Goal: Task Accomplishment & Management: Manage account settings

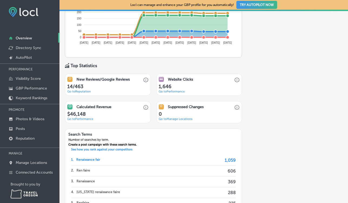
scroll to position [378, 0]
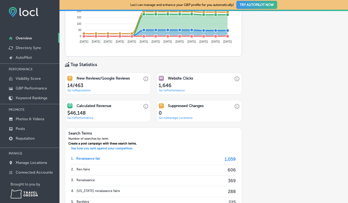
click at [78, 90] on link "Go to Reputation" at bounding box center [79, 91] width 24 height 4
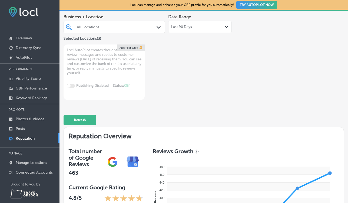
scroll to position [58, 0]
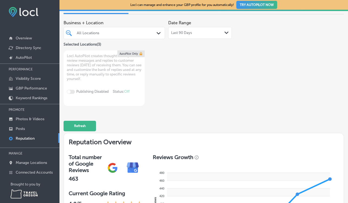
click at [138, 32] on div "All Locations" at bounding box center [117, 33] width 80 height 5
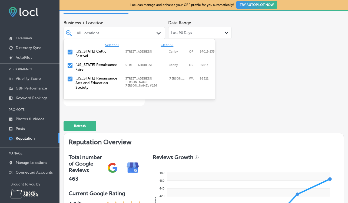
click at [69, 52] on input "checkbox" at bounding box center [70, 52] width 6 height 6
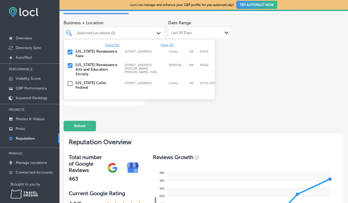
click at [69, 66] on input "checkbox" at bounding box center [70, 65] width 6 height 6
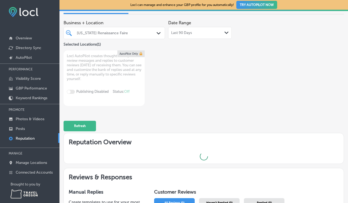
click at [248, 77] on div "Business + Location [US_STATE] Renaissance Faire Path Created with Sketch. Sele…" at bounding box center [204, 62] width 280 height 89
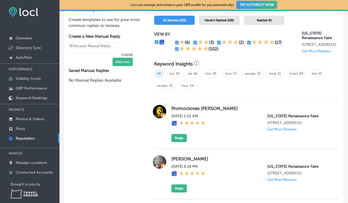
scroll to position [330, 0]
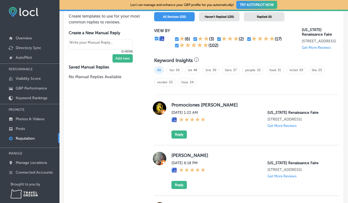
click at [225, 16] on span "Haven't Replied (130)" at bounding box center [219, 17] width 29 height 4
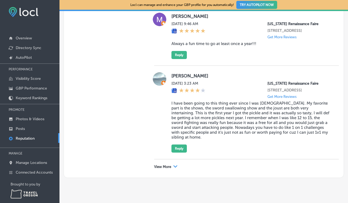
scroll to position [1558, 0]
click at [175, 168] on icon "Path Created with Sketch." at bounding box center [175, 167] width 4 height 2
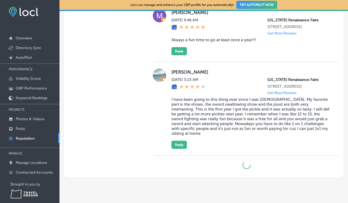
type textarea "x"
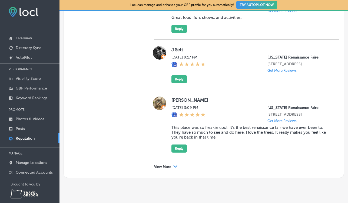
scroll to position [6, 0]
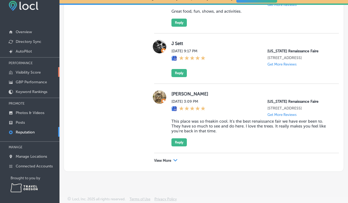
click at [36, 72] on p "Visibility Score" at bounding box center [28, 72] width 25 height 5
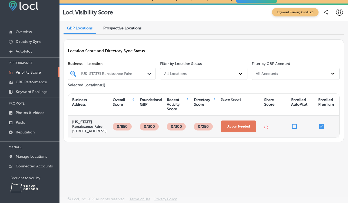
click at [235, 131] on button "Action Needed" at bounding box center [238, 127] width 35 height 12
select select "US"
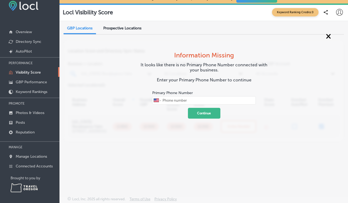
click at [328, 38] on span "×" at bounding box center [328, 36] width 5 height 10
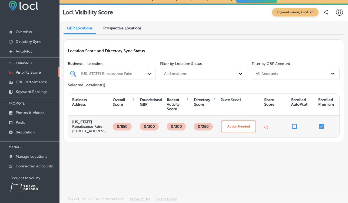
click at [127, 29] on span "Prospective Locations" at bounding box center [122, 28] width 38 height 5
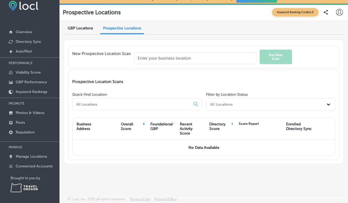
click at [74, 25] on div "GBP Locations" at bounding box center [81, 28] width 34 height 11
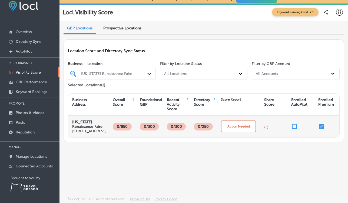
click at [121, 131] on p "0/850" at bounding box center [122, 127] width 14 height 8
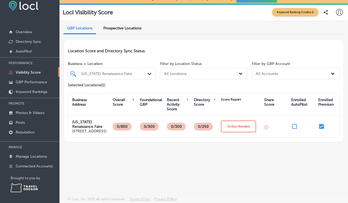
click at [26, 71] on p "Visibility Score" at bounding box center [28, 72] width 25 height 5
click at [26, 84] on p "GBP Performance" at bounding box center [31, 82] width 31 height 5
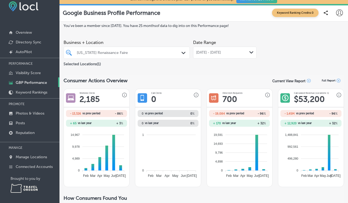
click at [219, 54] on span "[DATE] - [DATE]" at bounding box center [208, 53] width 25 height 4
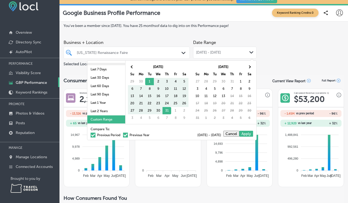
scroll to position [31, 0]
click at [104, 103] on li "Last 1 Year" at bounding box center [106, 103] width 38 height 8
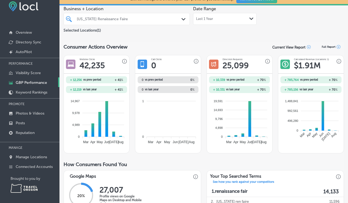
scroll to position [0, 0]
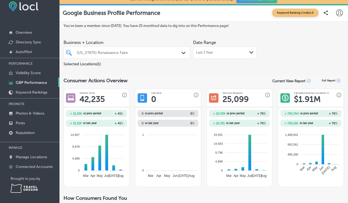
click at [218, 47] on div "Last 1 Year Path Created with Sketch." at bounding box center [225, 53] width 64 height 12
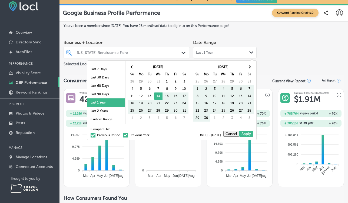
click at [105, 126] on div "Compare To: Previous Period Previous Year [DATE] - [DATE] Cancel Apply" at bounding box center [171, 132] width 169 height 16
click at [107, 120] on li "Custom Range" at bounding box center [106, 119] width 38 height 8
click at [111, 120] on li "Custom Range" at bounding box center [106, 119] width 38 height 8
click at [112, 120] on li "Custom Range" at bounding box center [106, 119] width 38 height 8
click at [131, 67] on span at bounding box center [132, 66] width 3 height 3
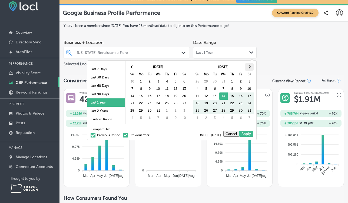
click at [249, 66] on span at bounding box center [249, 66] width 3 height 3
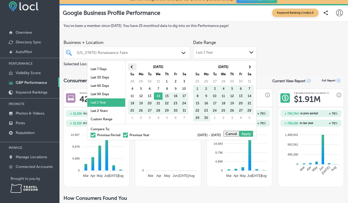
click at [133, 69] on th at bounding box center [132, 67] width 9 height 7
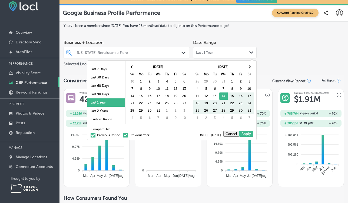
click at [133, 69] on th at bounding box center [132, 67] width 9 height 7
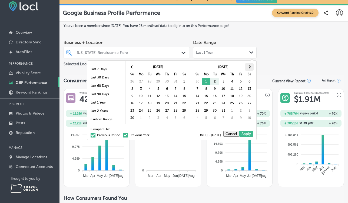
click at [252, 66] on th at bounding box center [249, 67] width 9 height 7
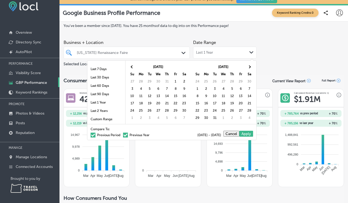
click at [252, 66] on th at bounding box center [249, 67] width 9 height 7
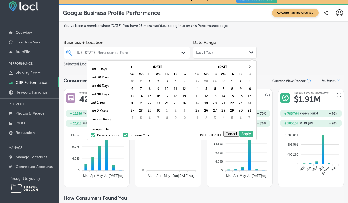
click at [252, 66] on th at bounding box center [249, 67] width 9 height 7
click at [251, 68] on th at bounding box center [249, 67] width 9 height 7
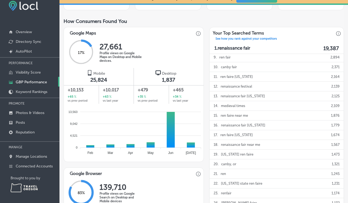
scroll to position [176, 0]
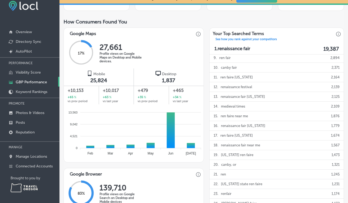
click at [175, 32] on div "Google Maps" at bounding box center [133, 33] width 134 height 10
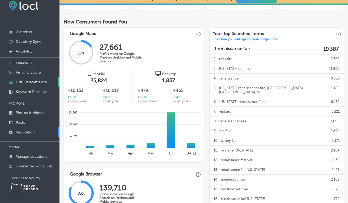
click at [35, 133] on p "Reputation" at bounding box center [25, 132] width 19 height 5
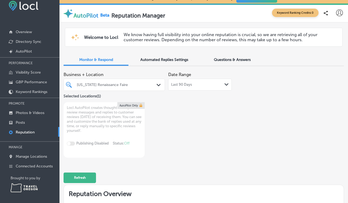
type textarea "x"
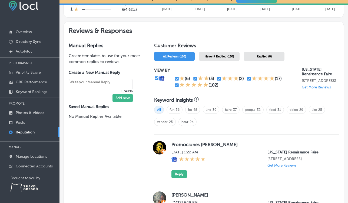
scroll to position [271, 0]
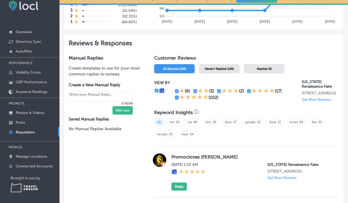
click at [177, 95] on input "checkbox" at bounding box center [176, 97] width 5 height 5
checkbox input "false"
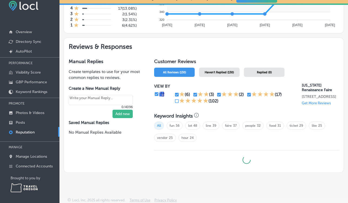
type textarea "x"
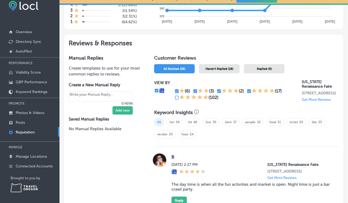
click at [195, 92] on div "(3)" at bounding box center [205, 91] width 24 height 6
click at [195, 91] on input "checkbox" at bounding box center [195, 91] width 5 height 5
checkbox input "false"
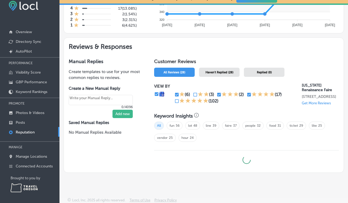
type textarea "x"
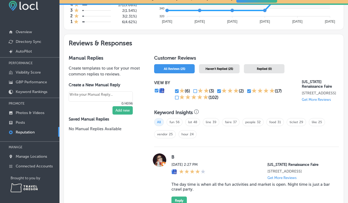
click at [218, 91] on input "checkbox" at bounding box center [218, 91] width 5 height 5
checkbox input "false"
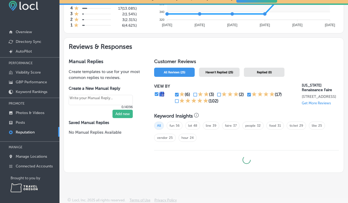
type textarea "x"
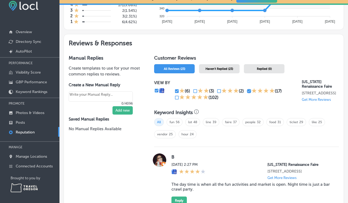
click at [248, 89] on input "checkbox" at bounding box center [248, 91] width 5 height 5
checkbox input "false"
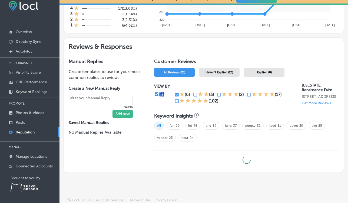
type textarea "x"
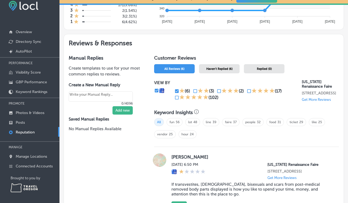
click at [177, 89] on input "checkbox" at bounding box center [176, 91] width 5 height 5
checkbox input "false"
type textarea "x"
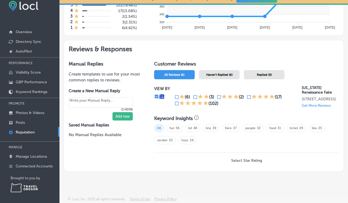
scroll to position [264, 0]
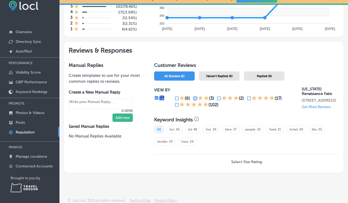
click at [195, 96] on input "checkbox" at bounding box center [195, 98] width 5 height 5
checkbox input "true"
type textarea "x"
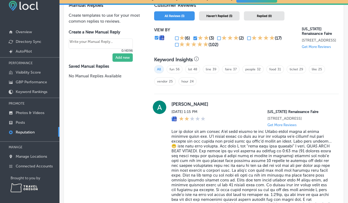
scroll to position [244, 0]
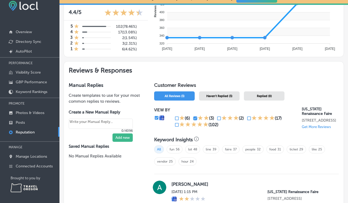
click at [193, 116] on input "checkbox" at bounding box center [195, 118] width 5 height 5
checkbox input "false"
type textarea "x"
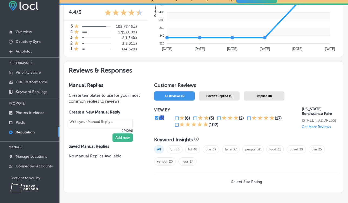
click at [177, 116] on input "checkbox" at bounding box center [176, 118] width 5 height 5
checkbox input "true"
type textarea "x"
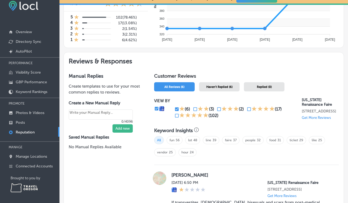
scroll to position [252, 0]
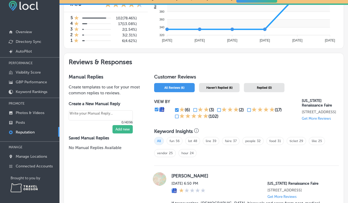
click at [177, 108] on input "checkbox" at bounding box center [176, 110] width 5 height 5
checkbox input "false"
type textarea "x"
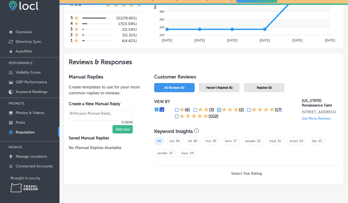
click at [219, 108] on input "checkbox" at bounding box center [218, 110] width 5 height 5
checkbox input "true"
type textarea "x"
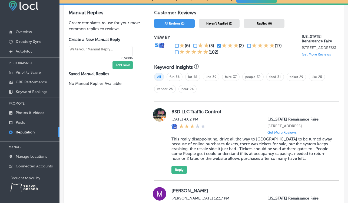
scroll to position [284, 0]
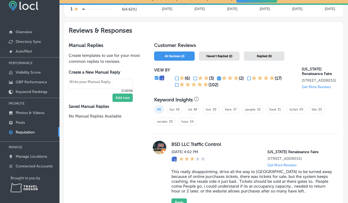
click at [219, 76] on input "checkbox" at bounding box center [218, 78] width 5 height 5
checkbox input "false"
type textarea "x"
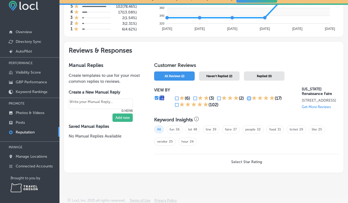
click at [247, 97] on input "checkbox" at bounding box center [248, 98] width 5 height 5
checkbox input "true"
type textarea "x"
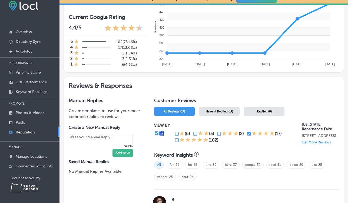
scroll to position [233, 0]
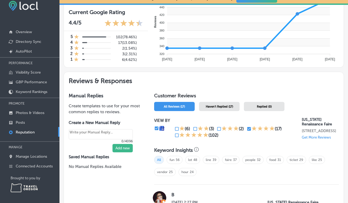
click at [248, 127] on input "checkbox" at bounding box center [248, 129] width 5 height 5
checkbox input "false"
type textarea "x"
click at [177, 134] on input "checkbox" at bounding box center [176, 135] width 5 height 5
checkbox input "true"
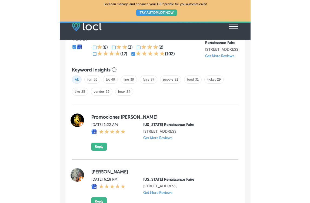
scroll to position [660, 0]
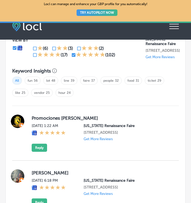
click at [152, 59] on p "Get More Reviews" at bounding box center [159, 57] width 29 height 4
click at [156, 59] on p "Get More Reviews" at bounding box center [159, 57] width 29 height 4
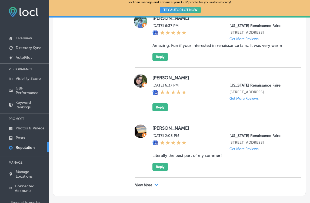
scroll to position [24, 0]
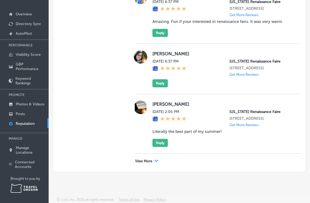
click at [153, 160] on div "View More Path Created with Sketch." at bounding box center [147, 161] width 24 height 4
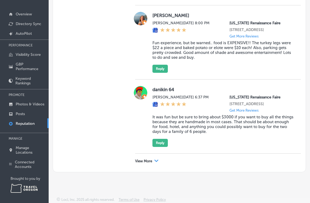
scroll to position [2818, 0]
click at [189, 80] on div "[PERSON_NAME] [PERSON_NAME][DATE] 8:00 PM [US_STATE] Renaissance Faire [STREET_…" at bounding box center [218, 42] width 166 height 74
click at [153, 160] on div "View More Path Created with Sketch." at bounding box center [147, 161] width 24 height 4
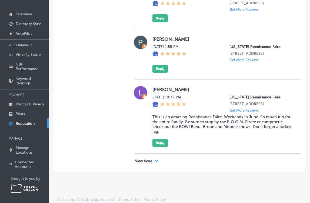
scroll to position [4098, 0]
click at [154, 159] on div "View More Path Created with Sketch." at bounding box center [147, 161] width 24 height 4
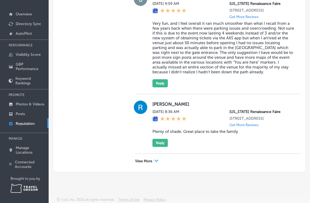
scroll to position [5450, 0]
click at [150, 159] on p "View More" at bounding box center [143, 161] width 17 height 4
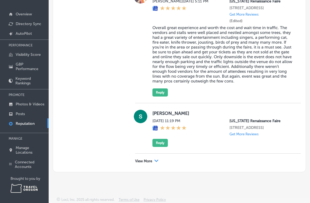
scroll to position [6802, 0]
click at [150, 159] on p "View More" at bounding box center [143, 161] width 17 height 4
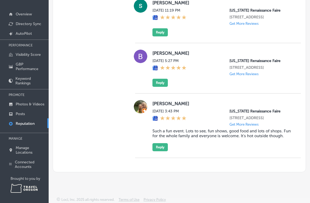
scroll to position [6922, 0]
click at [187, 131] on blockquote "Such a fun event. Lots to see, fun shows, good food and lots of shops. Fun for …" at bounding box center [223, 134] width 142 height 10
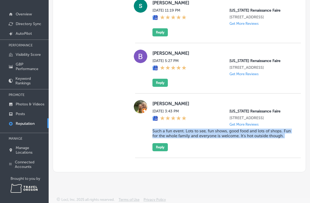
click at [187, 131] on blockquote "Such a fun event. Lots to see, fun shows, good food and lots of shops. Fun for …" at bounding box center [223, 134] width 142 height 10
copy blockquote "Such a fun event. Lots to see, fun shows, good food and lots of shops. Fun for …"
click at [163, 145] on button "Reply" at bounding box center [159, 147] width 15 height 8
type textarea "x"
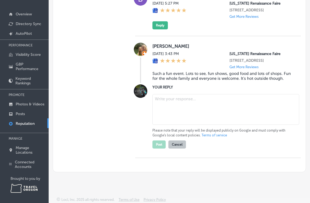
click at [177, 125] on textarea at bounding box center [225, 109] width 147 height 31
paste textarea "Aye, the summer sun can be a mighty dragon, yet we’ve toiled to bring more shad…"
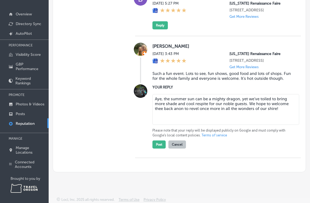
click at [254, 125] on textarea "Aye, the summer sun can be a mighty dragon, yet we’ve toiled to bring more shad…" at bounding box center [225, 109] width 147 height 31
click at [274, 125] on textarea "Aye, the summer sun can be a mighty dragon, yet we shall toiled to bring more s…" at bounding box center [225, 109] width 147 height 31
click at [231, 125] on textarea "Aye, the summer sun can be a mighty dragon, yet we shall toil to bring more sha…" at bounding box center [225, 109] width 147 height 31
click at [247, 125] on textarea "Aye, the summer sun can be a mighty dragon, yet we shall toil to bring more sha…" at bounding box center [225, 109] width 147 height 31
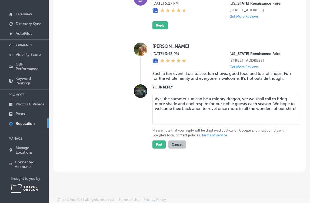
click at [209, 125] on textarea "Aye, the summer sun can be a mighty dragon, yet we shall toil to bring more sha…" at bounding box center [225, 109] width 147 height 31
drag, startPoint x: 198, startPoint y: 168, endPoint x: 153, endPoint y: 168, distance: 44.9
click at [153, 125] on textarea "Aye, the summer sun can be a mighty dragon, yet we shall toil to bring more sha…" at bounding box center [225, 109] width 147 height 31
type textarea "Aye, the summer sun can be a mighty dragon, yet we shall toil to bring more sha…"
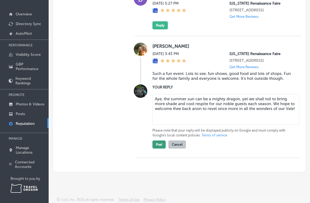
click at [158, 149] on button "Post" at bounding box center [158, 145] width 13 height 8
type textarea "x"
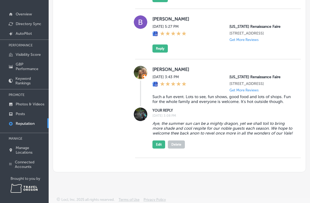
scroll to position [6766, 0]
copy blockquote "Overall great experience and worth the cost and wait time in traffic. The vendo…"
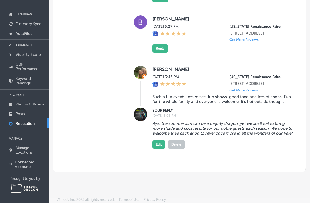
scroll to position [6604, 0]
paste textarea "Your kind words be sweeter than [PERSON_NAME]—thank you for gracing our village…"
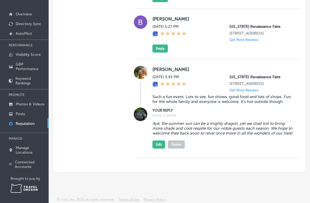
type textarea "Your kind words be sweeter than [PERSON_NAME]—thank you for gracing our Vale wi…"
type textarea "x"
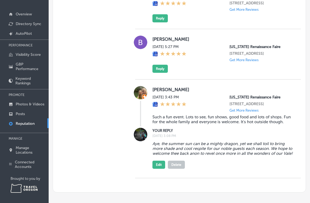
scroll to position [0, 0]
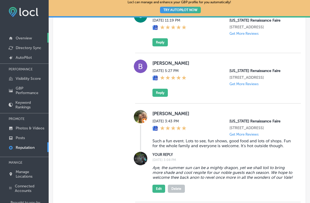
click at [26, 39] on p "Overview" at bounding box center [24, 38] width 16 height 5
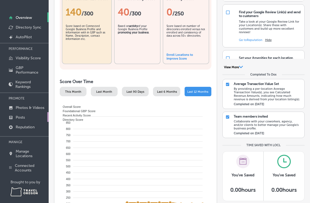
scroll to position [24, 0]
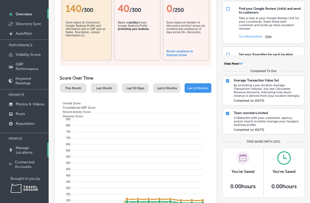
click at [28, 149] on p "Manage Locations" at bounding box center [31, 150] width 30 height 9
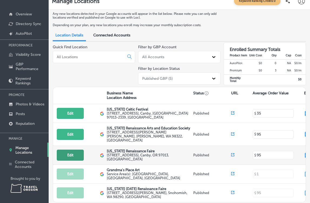
click at [74, 150] on button "Edit" at bounding box center [70, 155] width 27 height 11
select select "US"
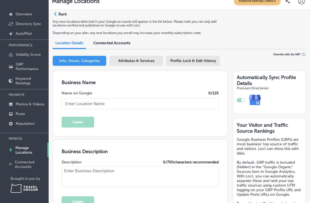
type input "[US_STATE] Renaissance Faire"
type input "[URL][DOMAIN_NAME]"
type input "[STREET_ADDRESS]"
type input "Canby"
type input "97013"
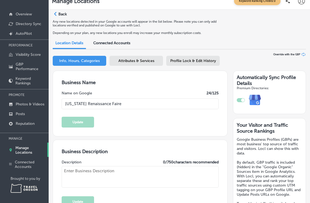
type input "US"
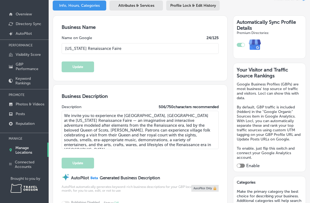
scroll to position [59, 0]
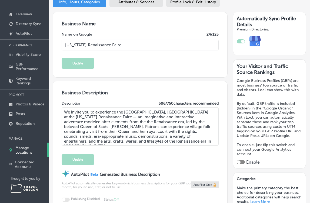
click at [165, 141] on textarea "We invite you to experience the [GEOGRAPHIC_DATA], [GEOGRAPHIC_DATA] at the [US…" at bounding box center [140, 127] width 157 height 38
click at [129, 127] on textarea "We invite you to experience the [GEOGRAPHIC_DATA], [GEOGRAPHIC_DATA] at the [US…" at bounding box center [140, 127] width 157 height 38
paste textarea "✨ Step into the magic of the [US_STATE] Renaissance Faire, where history and fa…"
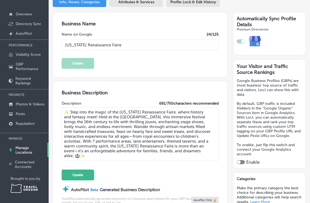
drag, startPoint x: 69, startPoint y: 113, endPoint x: 56, endPoint y: 113, distance: 13.0
click at [56, 113] on div "Business Description Description 691 / 750 characters recommended ✨ Step into t…" at bounding box center [140, 175] width 174 height 189
click at [95, 114] on textarea "✨ Step into the magic of the [US_STATE] Renaissance Faire, where history and fa…" at bounding box center [140, 135] width 157 height 54
click at [111, 112] on textarea "✨ Step into the magic of the [US_STATE] Renaissance Faire, where history and fa…" at bounding box center [140, 135] width 157 height 54
drag, startPoint x: 118, startPoint y: 112, endPoint x: 61, endPoint y: 110, distance: 56.5
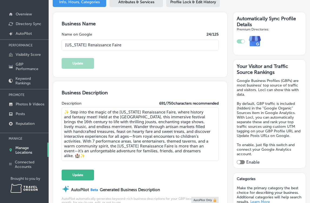
click at [61, 110] on div "Business Description Description 691 / 750 characters recommended ✨ Step into t…" at bounding box center [140, 175] width 174 height 189
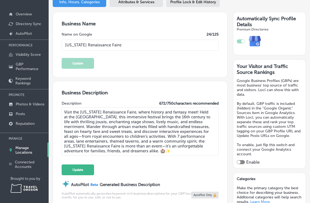
click at [183, 111] on textarea "Visit the [US_STATE] Renaissance Faire, where history and fantasy meet! Held at…" at bounding box center [140, 132] width 157 height 49
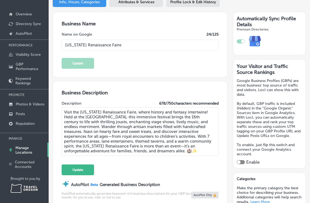
click at [134, 118] on textarea "Visit the [US_STATE] Renaissance Faire, where history and fantasy intertwine! H…" at bounding box center [140, 132] width 157 height 49
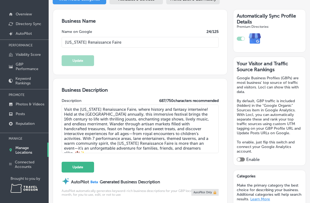
scroll to position [63, 0]
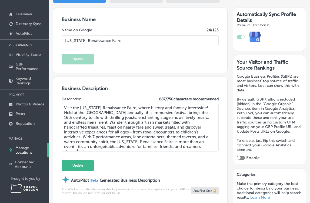
click at [185, 112] on textarea "Visit the [US_STATE] Renaissance Faire, where history and fantasy intertwine! H…" at bounding box center [140, 127] width 157 height 49
click at [181, 113] on textarea "Visit the [US_STATE] Renaissance Faire, where history and fantasy intertwine! H…" at bounding box center [140, 127] width 157 height 49
click at [186, 113] on textarea "Visit the [US_STATE] Renaissance Faire, where history and fantasy intertwine! H…" at bounding box center [140, 127] width 157 height 49
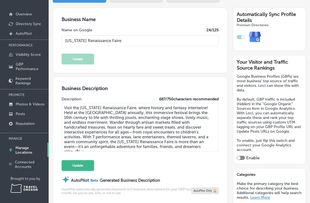
click at [135, 122] on textarea "Visit the [US_STATE] Renaissance Faire, where history and fantasy intertwine! H…" at bounding box center [140, 127] width 157 height 49
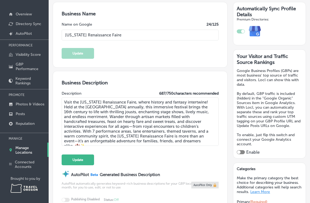
scroll to position [70, 0]
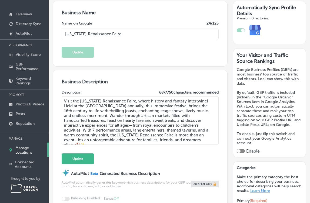
click at [72, 111] on textarea "Visit the [US_STATE] Renaissance Faire, where history and fantasy intertwine! H…" at bounding box center [140, 120] width 157 height 49
click at [102, 110] on textarea "Visit the [US_STATE] Renaissance Faire, where history and fantasy intertwine! H…" at bounding box center [140, 120] width 157 height 49
click at [168, 116] on textarea "Visit the [US_STATE] Renaissance Faire, where history and fantasy intertwine! H…" at bounding box center [140, 120] width 157 height 49
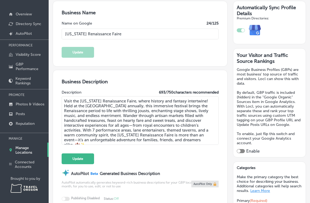
click at [91, 116] on textarea "Visit the [US_STATE] Renaissance Faire, where history and fantasy intertwine! H…" at bounding box center [140, 120] width 157 height 49
click at [85, 117] on textarea "Visit the [US_STATE] Renaissance Faire, where history and fantasy intertwine! H…" at bounding box center [140, 120] width 157 height 49
click at [106, 117] on textarea "Visit the [US_STATE] Renaissance Faire, where history and fantasy intertwine! H…" at bounding box center [140, 120] width 157 height 49
click at [131, 116] on textarea "Visit the [US_STATE] Renaissance Faire, where history and fantasy intertwine! H…" at bounding box center [140, 120] width 157 height 49
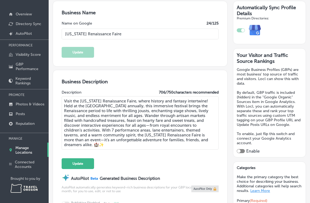
click at [154, 116] on textarea "Visit the [US_STATE] Renaissance Faire, where history and fantasy intertwine! H…" at bounding box center [140, 123] width 157 height 54
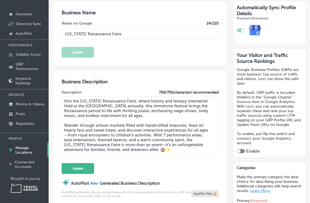
click at [126, 133] on textarea "Visit the [US_STATE] Renaissance Faire, where history and fantasy intertwine! H…" at bounding box center [140, 125] width 157 height 58
click at [149, 130] on textarea "Visit the [US_STATE] Renaissance Faire, where history and fantasy intertwine! H…" at bounding box center [140, 125] width 157 height 58
drag, startPoint x: 153, startPoint y: 116, endPoint x: 130, endPoint y: 116, distance: 23.0
click at [130, 116] on textarea "Visit the [US_STATE] Renaissance Faire, where history and fantasy intertwine! H…" at bounding box center [140, 125] width 157 height 58
drag, startPoint x: 159, startPoint y: 116, endPoint x: 131, endPoint y: 115, distance: 28.1
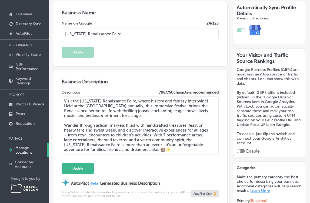
click at [131, 115] on textarea "Visit the [US_STATE] Renaissance Faire, where history and fantasy intertwine! H…" at bounding box center [140, 125] width 157 height 58
click at [159, 133] on textarea "Visit the [US_STATE] Renaissance Faire, where history and fantasy intertwine! H…" at bounding box center [140, 125] width 157 height 58
click at [80, 134] on textarea "Visit the [US_STATE] Renaissance Faire, where history and fantasy intertwine! H…" at bounding box center [140, 125] width 157 height 58
click at [117, 135] on textarea "Visit the [US_STATE] Renaissance Faire, where history and fantasy intertwine! H…" at bounding box center [140, 125] width 157 height 58
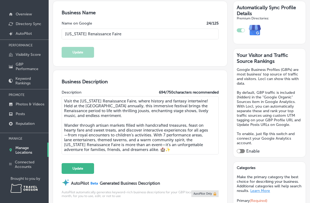
click at [147, 135] on textarea "Visit the [US_STATE] Renaissance Faire, where history and fantasy intertwine! H…" at bounding box center [140, 125] width 157 height 58
click at [166, 147] on textarea "Visit the [US_STATE] Renaissance Faire, where history and fantasy intertwine! H…" at bounding box center [140, 125] width 157 height 58
click at [158, 152] on textarea "Visit the [US_STATE] Renaissance Faire, where history and fantasy intertwine! H…" at bounding box center [140, 125] width 157 height 58
click at [155, 151] on textarea "Visit the [US_STATE] Renaissance Faire, where history and fantasy intertwine! H…" at bounding box center [140, 125] width 157 height 58
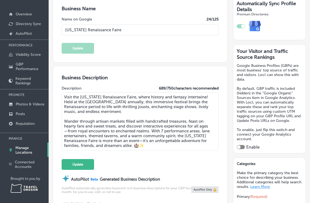
scroll to position [75, 0]
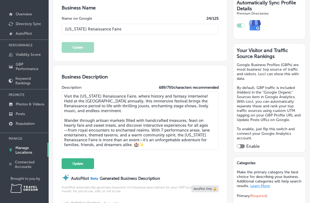
click at [110, 137] on textarea "Visit the [US_STATE] Renaissance Faire, where history and fantasy intertwine! H…" at bounding box center [140, 121] width 157 height 58
click at [143, 145] on textarea "Visit the [US_STATE] Renaissance Faire, where history and fantasy intertwine! H…" at bounding box center [140, 121] width 157 height 58
click at [132, 141] on textarea "Visit the [US_STATE] Renaissance Faire, where history and fantasy intertwine! H…" at bounding box center [140, 121] width 157 height 58
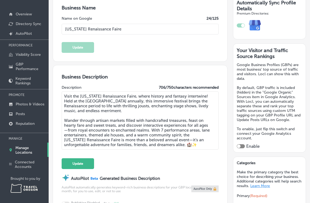
click at [179, 144] on textarea "Visit the [US_STATE] Renaissance Faire, where history and fantasy intertwine! H…" at bounding box center [140, 121] width 157 height 58
click at [136, 146] on textarea "Visit the [US_STATE] Renaissance Faire, where history and fantasy intertwine! H…" at bounding box center [140, 121] width 157 height 58
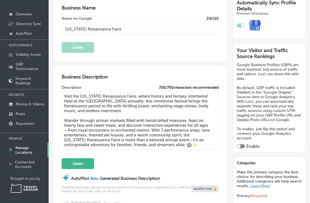
click at [136, 146] on textarea "Visit the [US_STATE] Renaissance Faire, where history and fantasy intertwine! H…" at bounding box center [140, 121] width 157 height 58
drag, startPoint x: 157, startPoint y: 145, endPoint x: 90, endPoint y: 143, distance: 67.3
click at [90, 143] on textarea "Visit the [US_STATE] Renaissance Faire, where history and fantasy intertwine! H…" at bounding box center [140, 121] width 157 height 58
click at [192, 139] on textarea "Visit the [US_STATE] Renaissance Faire, where history and fantasy intertwine! H…" at bounding box center [140, 121] width 157 height 58
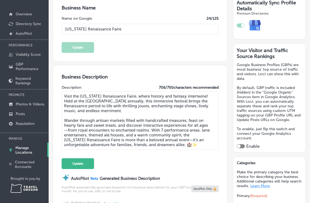
click at [192, 139] on textarea "Visit the [US_STATE] Renaissance Faire, where history and fantasy intertwine! H…" at bounding box center [140, 121] width 157 height 58
drag, startPoint x: 168, startPoint y: 145, endPoint x: 83, endPoint y: 144, distance: 84.9
click at [83, 144] on textarea "Visit the [US_STATE] Renaissance Faire, where history and fantasy intertwine! H…" at bounding box center [140, 121] width 157 height 58
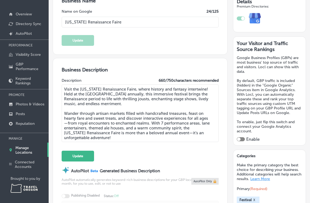
scroll to position [85, 0]
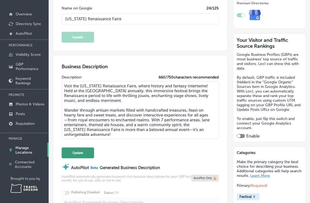
type textarea "Visit the [US_STATE] Renaissance Faire, where history and fantasy intertwine! H…"
click at [78, 150] on button "Update" at bounding box center [78, 153] width 32 height 11
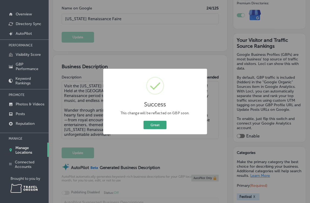
click at [155, 123] on button "Great" at bounding box center [154, 125] width 23 height 8
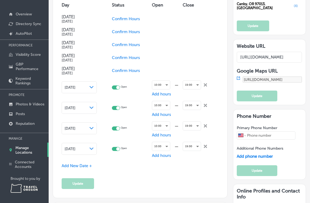
scroll to position [545, 0]
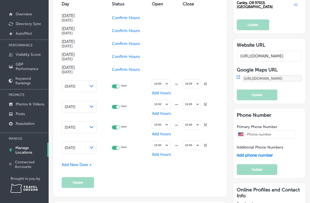
click at [207, 84] on icon at bounding box center [205, 83] width 3 height 3
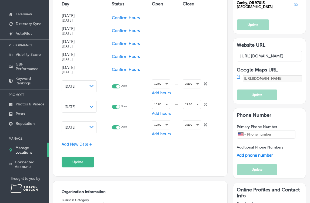
click at [207, 84] on icon "close Created with Sketch." at bounding box center [205, 83] width 3 height 3
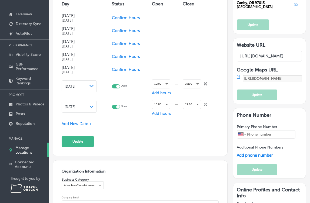
click at [207, 84] on icon "close Created with Sketch." at bounding box center [205, 83] width 3 height 3
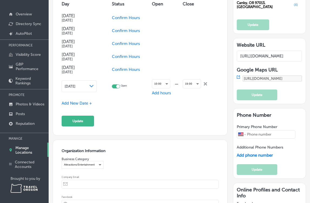
click at [207, 84] on icon "close Created with Sketch." at bounding box center [205, 83] width 3 height 3
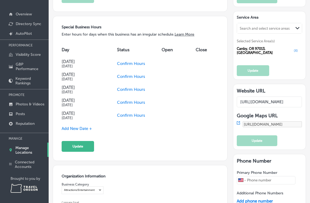
scroll to position [498, 0]
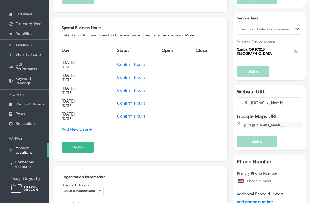
click at [139, 64] on span "Confirm Hours" at bounding box center [131, 64] width 28 height 5
click at [131, 79] on span "Confirm Hours" at bounding box center [128, 77] width 28 height 5
click at [128, 90] on span "Confirm Hours" at bounding box center [128, 90] width 28 height 5
click at [124, 103] on span "Confirm Hours" at bounding box center [128, 103] width 28 height 5
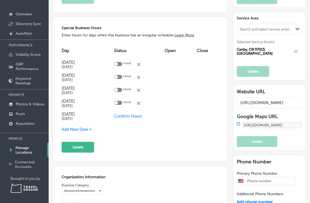
click at [123, 116] on span "Confirm Hours" at bounding box center [128, 116] width 28 height 5
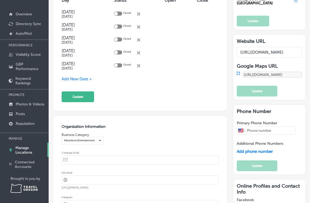
scroll to position [549, 0]
click at [140, 67] on icon "close Created with Sketch." at bounding box center [138, 65] width 3 height 3
click at [124, 65] on span "Confirm Hours" at bounding box center [128, 65] width 28 height 5
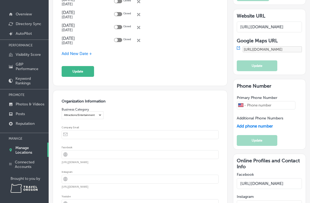
scroll to position [576, 0]
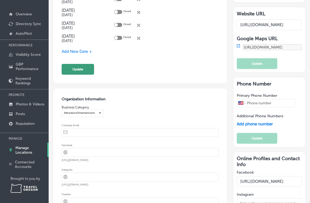
click at [82, 70] on button "Update" at bounding box center [78, 69] width 32 height 11
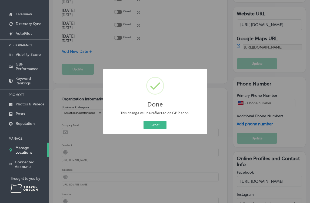
click at [88, 98] on div "Done × This change will be reflected on GBP soon. Great Cancel" at bounding box center [155, 101] width 310 height 203
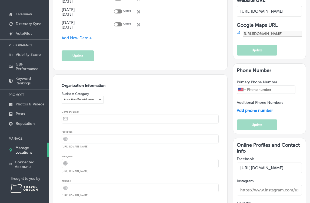
scroll to position [594, 0]
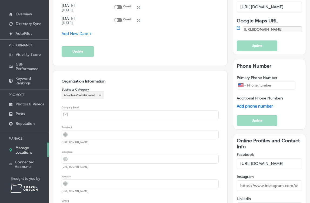
click at [96, 95] on div "Attractions/Entertainment" at bounding box center [82, 95] width 41 height 7
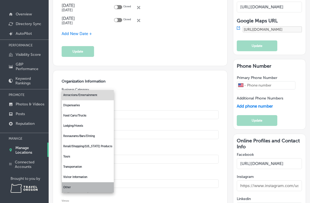
click at [89, 190] on li "Other" at bounding box center [88, 188] width 52 height 10
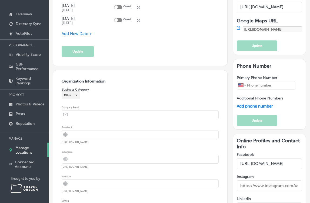
click at [75, 94] on div "Other" at bounding box center [71, 95] width 18 height 7
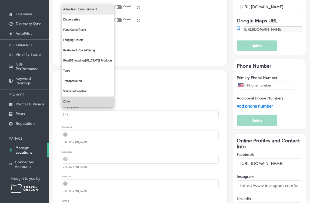
click at [83, 9] on li "Attractions/Entertainment" at bounding box center [88, 9] width 52 height 10
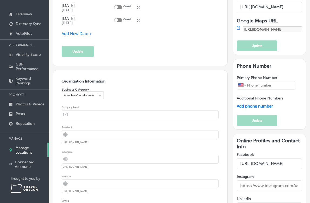
click at [115, 104] on div "Organization Information Business Category Attractions/Entertainment Company Em…" at bounding box center [140, 181] width 157 height 204
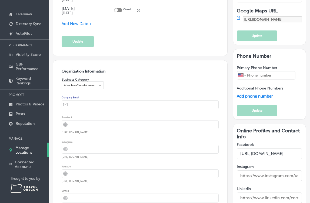
click at [98, 103] on input "email" at bounding box center [144, 105] width 148 height 8
type input "[EMAIL_ADDRESS][DOMAIN_NAME]"
click at [84, 126] on input "url" at bounding box center [144, 125] width 148 height 8
paste input "[URL][DOMAIN_NAME]"
type input "[URL][DOMAIN_NAME]"
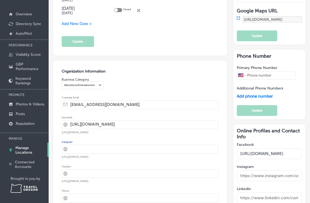
click at [90, 149] on input "url" at bounding box center [144, 149] width 148 height 8
paste input "[URL][DOMAIN_NAME]"
type input "[URL][DOMAIN_NAME]"
click at [84, 174] on input "url" at bounding box center [144, 174] width 148 height 8
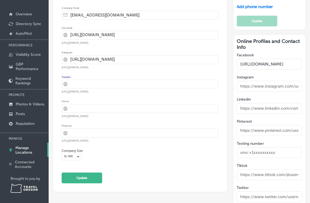
scroll to position [696, 0]
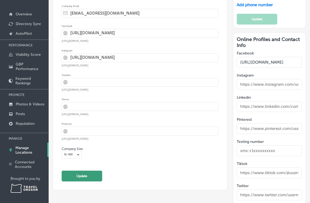
click at [76, 179] on button "Update" at bounding box center [82, 176] width 41 height 11
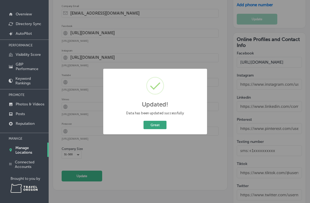
click at [156, 126] on button "Great" at bounding box center [154, 125] width 23 height 8
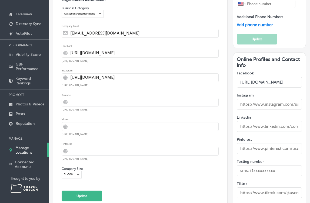
scroll to position [675, 0]
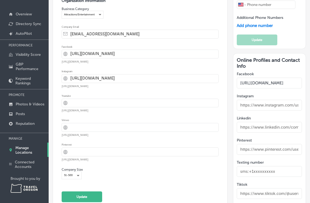
click at [269, 122] on input "text" at bounding box center [269, 127] width 65 height 11
click at [264, 122] on input "text" at bounding box center [269, 127] width 65 height 11
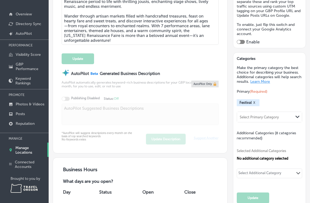
scroll to position [183, 0]
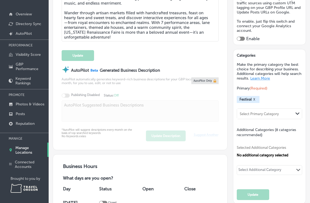
click at [259, 112] on div "Select Primary Category" at bounding box center [259, 114] width 39 height 4
type input "f"
type input "r"
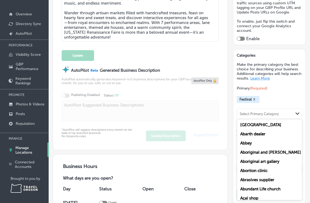
click at [293, 92] on div "Primary (Required) Festival X option [GEOGRAPHIC_DATA] focused, 1 of 100. 100 r…" at bounding box center [269, 102] width 65 height 33
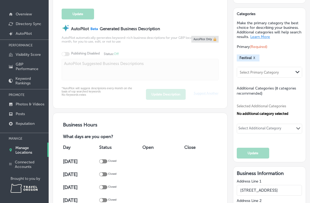
scroll to position [225, 0]
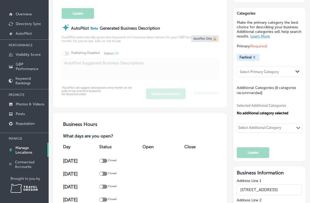
click at [276, 126] on div "Select Additional Category" at bounding box center [259, 129] width 43 height 6
type input "f"
type input "event"
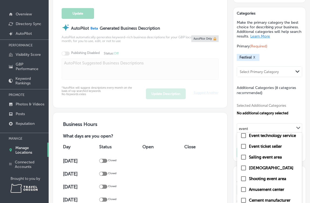
scroll to position [40, 0]
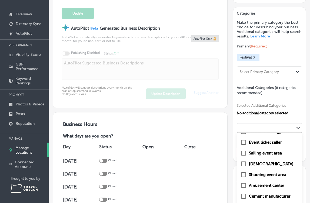
click at [253, 126] on div "event Path Created with Sketch." at bounding box center [269, 128] width 65 height 9
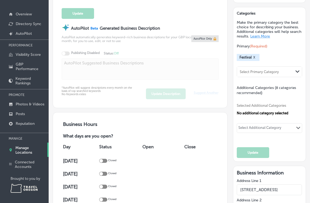
click at [253, 126] on div "Select Additional Category" at bounding box center [259, 129] width 43 height 6
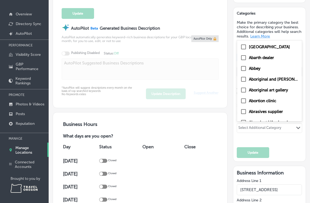
click at [253, 126] on div "Select Additional Category" at bounding box center [259, 129] width 43 height 6
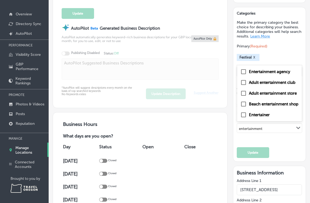
click at [254, 127] on input "entertainment" at bounding box center [251, 129] width 24 height 4
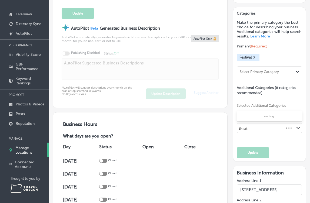
type input "theater"
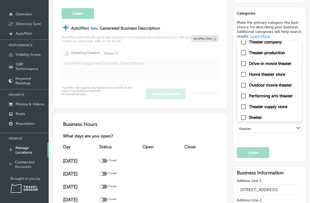
scroll to position [105, 0]
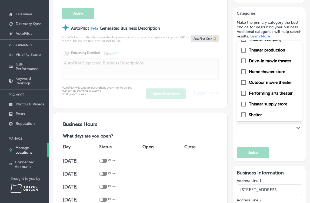
click at [256, 126] on div "theater Path Created with Sketch." at bounding box center [269, 128] width 65 height 9
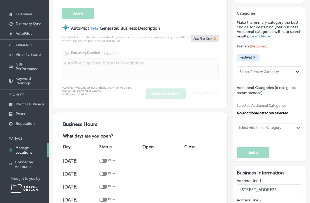
click at [256, 126] on div "Select Additional Category" at bounding box center [259, 129] width 43 height 6
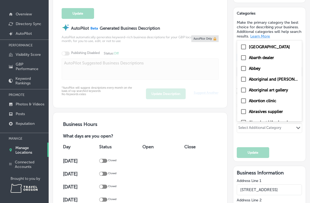
click at [256, 126] on div "Select Additional Category" at bounding box center [259, 129] width 43 height 6
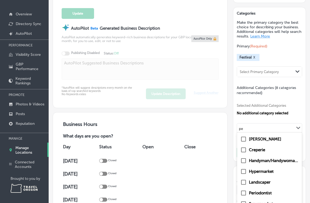
type input "p"
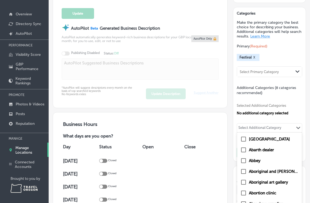
click at [271, 115] on div "Selected Additional Categories No additional category selected option Aadhaar c…" at bounding box center [269, 118] width 65 height 44
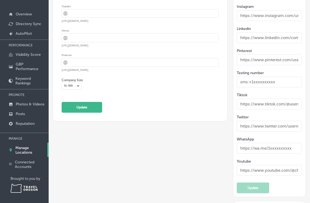
scroll to position [765, 0]
click at [270, 98] on input "text" at bounding box center [269, 103] width 65 height 11
paste input "[URL][DOMAIN_NAME]"
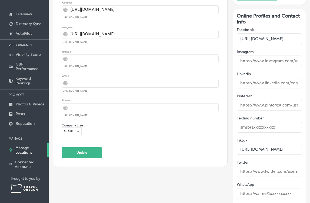
scroll to position [717, 0]
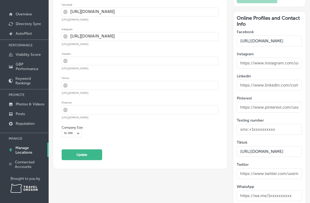
type input "[URL][DOMAIN_NAME]"
click at [272, 36] on input "[URL][DOMAIN_NAME]" at bounding box center [269, 41] width 65 height 11
click at [261, 58] on input "text" at bounding box center [269, 63] width 65 height 11
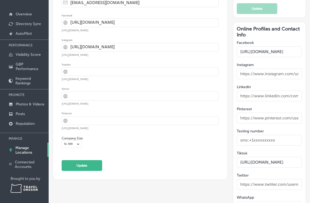
scroll to position [701, 0]
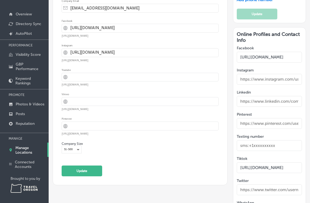
click at [156, 52] on input "[URL][DOMAIN_NAME]" at bounding box center [144, 53] width 148 height 8
click at [254, 74] on input "text" at bounding box center [269, 79] width 65 height 11
paste input "[URL][DOMAIN_NAME]"
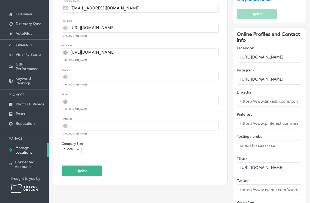
scroll to position [0, 18]
type input "[URL][DOMAIN_NAME]"
click at [90, 174] on button "Update" at bounding box center [82, 171] width 41 height 11
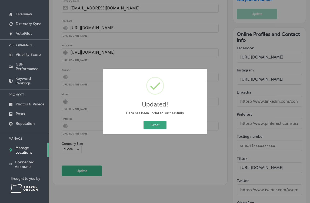
click at [158, 125] on button "Great" at bounding box center [154, 125] width 23 height 8
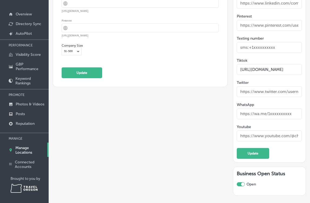
scroll to position [806, 0]
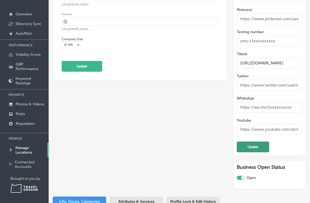
click at [246, 142] on button "Update" at bounding box center [253, 147] width 32 height 11
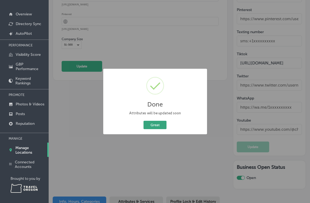
click at [155, 124] on button "Great" at bounding box center [154, 125] width 23 height 8
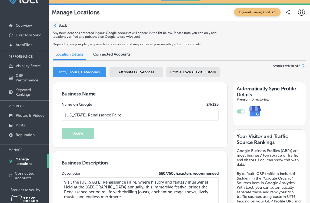
scroll to position [7, 0]
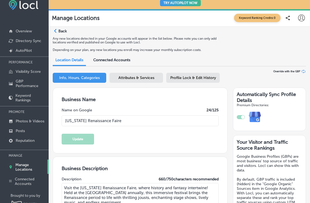
click at [132, 78] on span "Attributes & Services" at bounding box center [136, 78] width 36 height 5
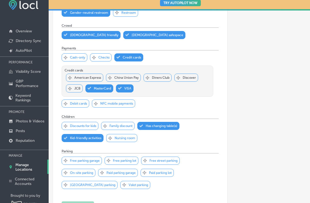
scroll to position [262, 0]
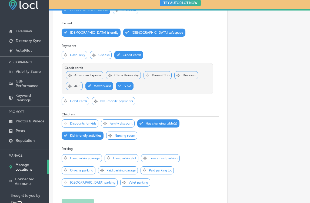
click at [80, 103] on p "Debit cards" at bounding box center [78, 101] width 17 height 4
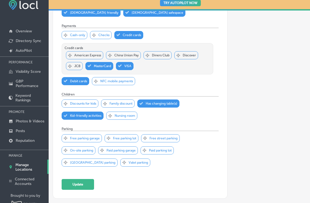
scroll to position [285, 0]
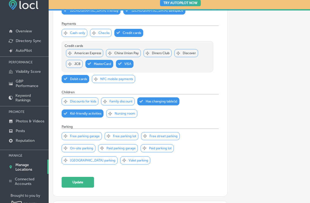
click at [80, 103] on p "Discounts for kids" at bounding box center [83, 102] width 26 height 4
click at [125, 116] on p "Nursing room" at bounding box center [125, 114] width 21 height 4
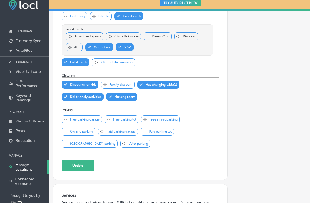
scroll to position [303, 0]
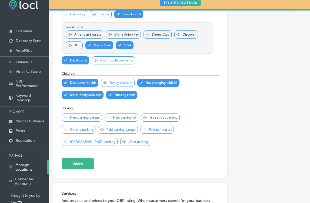
click at [127, 120] on p "Free parking lot" at bounding box center [124, 118] width 23 height 4
click at [153, 120] on p "Free street parking" at bounding box center [163, 118] width 28 height 4
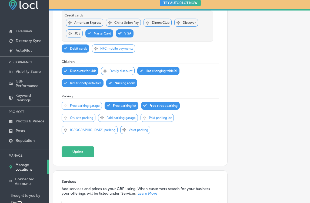
scroll to position [317, 0]
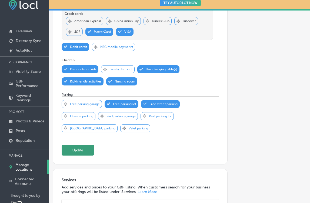
click at [85, 155] on button "Update" at bounding box center [78, 150] width 32 height 11
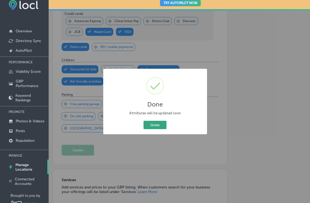
click at [153, 124] on button "Great" at bounding box center [154, 125] width 23 height 8
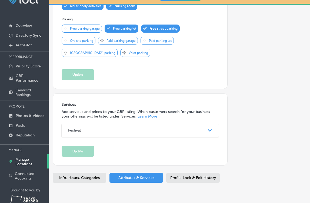
scroll to position [13, 0]
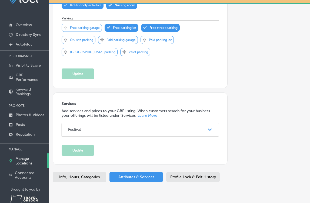
click at [162, 128] on div "Festival" at bounding box center [140, 130] width 144 height 5
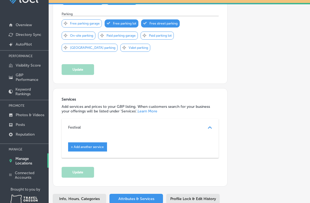
click at [96, 149] on span "+ Add another service" at bounding box center [87, 147] width 33 height 4
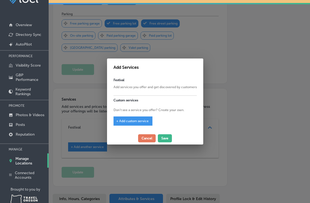
click at [128, 94] on div "Festival Add services you offer and get discovered by customers Custom services…" at bounding box center [155, 104] width 96 height 57
click at [131, 88] on p "Add services you offer and get discovered by customers" at bounding box center [154, 87] width 83 height 5
click at [119, 90] on div at bounding box center [154, 91] width 83 height 3
click at [119, 89] on p "Add services you offer and get discovered by customers" at bounding box center [154, 87] width 83 height 5
click at [118, 93] on div "Festival Add services you offer and get discovered by customers Custom services…" at bounding box center [155, 104] width 96 height 57
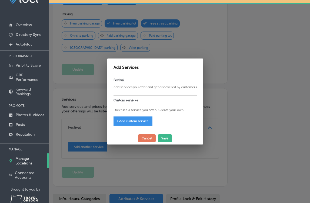
click at [112, 93] on div "Festival Add services you offer and get discovered by customers Custom services…" at bounding box center [155, 104] width 96 height 57
click at [148, 139] on button "Cancel" at bounding box center [147, 139] width 18 height 8
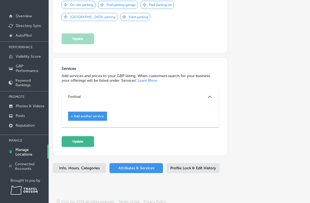
scroll to position [24, 0]
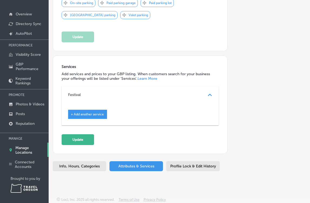
click at [179, 164] on span "Profile Lock & Edit History" at bounding box center [193, 166] width 46 height 5
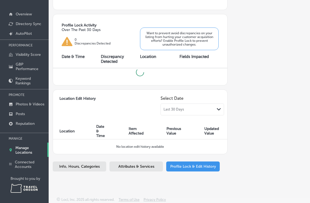
checkbox input "true"
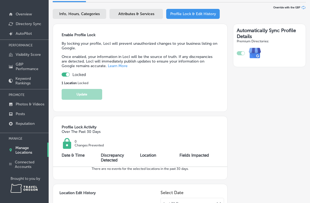
scroll to position [52, 0]
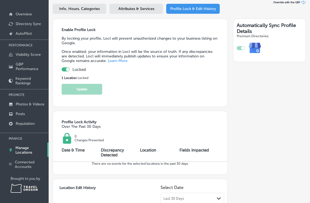
click at [185, 112] on div "Profile Lock Activity Over The Past 30 Days 0 Changes Prevented" at bounding box center [140, 127] width 174 height 33
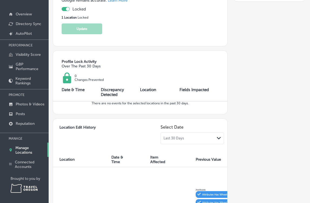
scroll to position [122, 0]
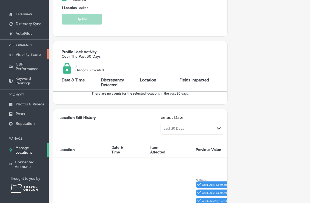
click at [31, 54] on p "Visibility Score" at bounding box center [28, 54] width 25 height 5
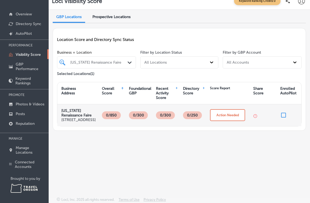
click at [110, 118] on p "0/850" at bounding box center [111, 116] width 14 height 8
click at [254, 118] on icon "button" at bounding box center [255, 116] width 4 height 4
click at [232, 120] on button "Action Needed" at bounding box center [227, 115] width 35 height 12
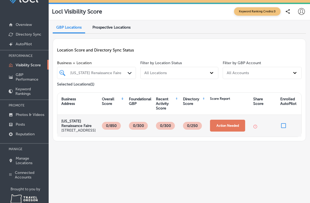
select select "US"
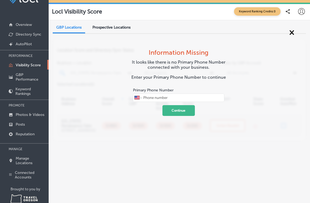
click at [295, 32] on div "GBP Locations Prospective Locations" at bounding box center [179, 27] width 253 height 11
click at [290, 32] on span "×" at bounding box center [291, 32] width 5 height 10
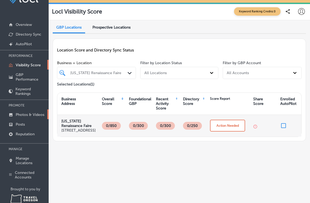
click at [31, 113] on p "Photos & Videos" at bounding box center [30, 115] width 29 height 5
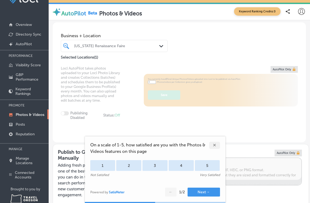
type input "5"
click at [213, 145] on div "✕" at bounding box center [214, 145] width 11 height 7
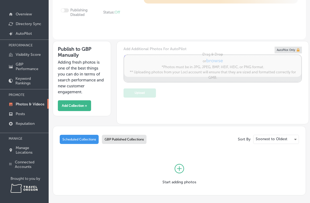
scroll to position [87, 0]
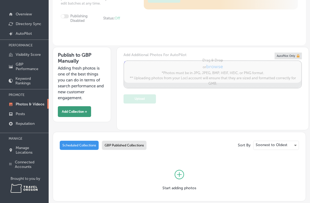
click at [81, 114] on button "Add Collection +" at bounding box center [74, 111] width 33 height 11
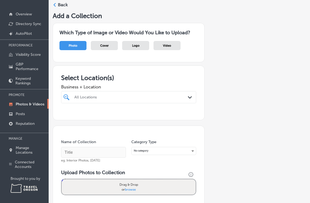
scroll to position [16, 0]
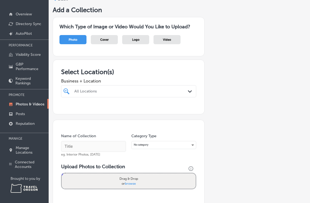
click at [125, 95] on div "All Locations Path Created with Sketch." at bounding box center [128, 91] width 135 height 12
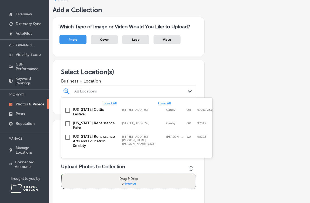
click at [101, 122] on label "[US_STATE] Renaissance Faire" at bounding box center [95, 125] width 44 height 9
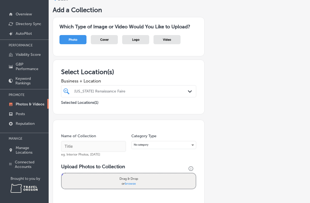
click at [148, 70] on h3 "Select Location(s)" at bounding box center [128, 72] width 135 height 8
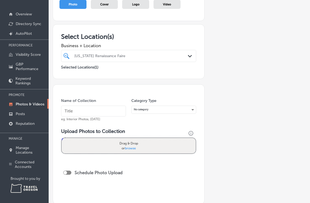
scroll to position [62, 0]
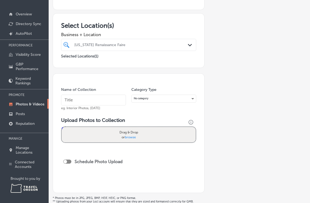
click at [97, 104] on input "text" at bounding box center [93, 100] width 65 height 11
type input "[US_STATE] Renaissance Faire - [DATE]"
click at [147, 101] on div "No category" at bounding box center [164, 98] width 64 height 7
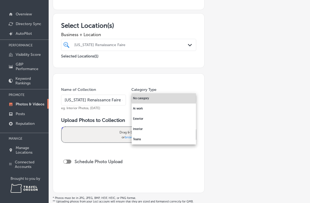
click at [160, 98] on li "No category" at bounding box center [164, 99] width 64 height 10
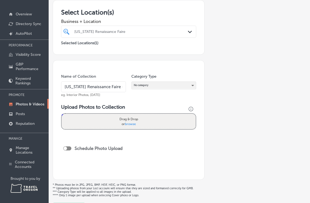
scroll to position [82, 0]
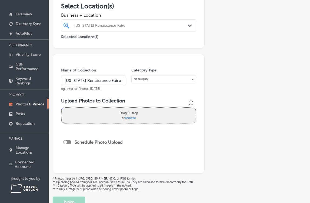
click at [129, 117] on span "browse" at bounding box center [130, 118] width 11 height 4
click at [129, 109] on input "Drag & Drop or browse" at bounding box center [129, 109] width 134 height 2
type input "C:\fakepath\DSC_7100.jpg"
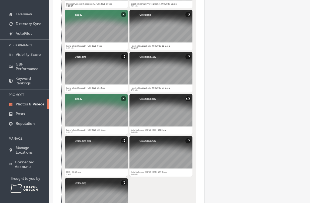
scroll to position [268, 0]
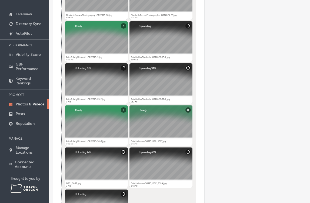
drag, startPoint x: 162, startPoint y: 168, endPoint x: 144, endPoint y: 125, distance: 45.8
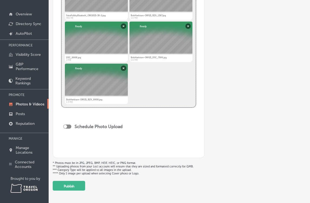
scroll to position [409, 0]
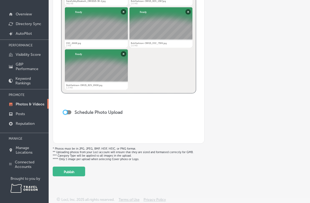
click at [65, 112] on div at bounding box center [66, 113] width 4 height 4
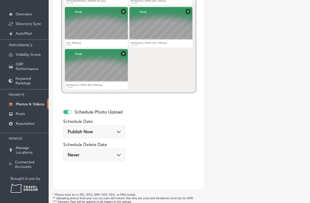
click at [65, 112] on div at bounding box center [67, 112] width 8 height 4
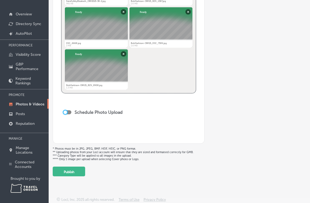
click at [65, 112] on div at bounding box center [66, 113] width 4 height 4
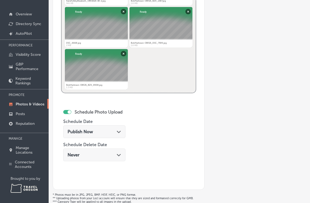
click at [65, 112] on div at bounding box center [67, 112] width 8 height 4
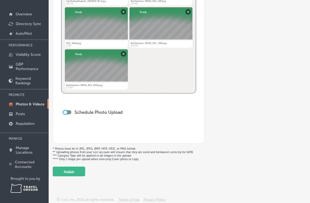
click at [65, 112] on div at bounding box center [66, 113] width 4 height 4
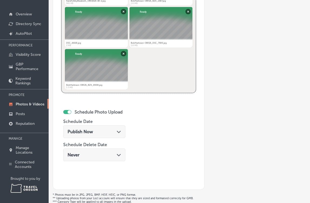
click at [79, 128] on div "Publish Now Path Created with Sketch." at bounding box center [94, 132] width 62 height 13
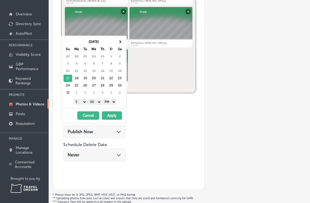
click at [79, 128] on div "Publish Now Path Created with Sketch." at bounding box center [94, 132] width 62 height 13
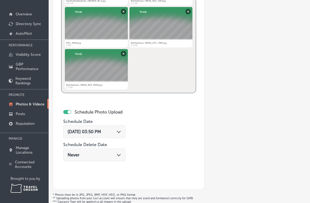
click at [69, 111] on div at bounding box center [70, 113] width 4 height 4
checkbox input "false"
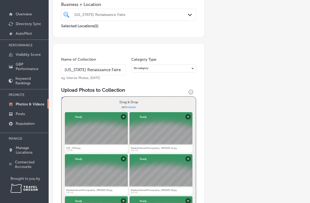
scroll to position [95, 0]
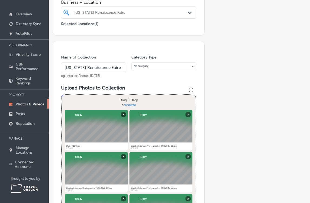
drag, startPoint x: 106, startPoint y: 125, endPoint x: 133, endPoint y: 141, distance: 30.7
click at [133, 109] on ul "DSC_7100.jpg Abort Retry Remove Upload Cancel Retry Remove DSC_7100.jpg 2.3 MB …" at bounding box center [128, 109] width 129 height 0
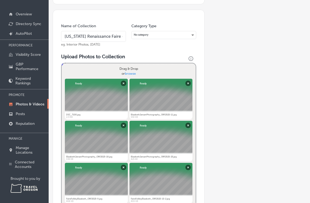
scroll to position [126, 0]
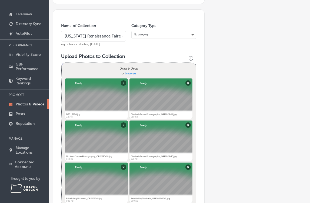
click at [152, 95] on div at bounding box center [160, 99] width 63 height 41
click at [95, 97] on div at bounding box center [96, 99] width 63 height 41
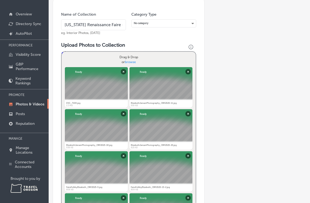
scroll to position [141, 0]
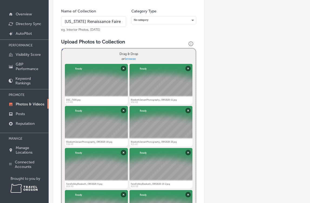
click at [84, 113] on div at bounding box center [96, 126] width 63 height 41
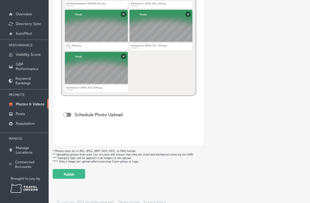
scroll to position [409, 0]
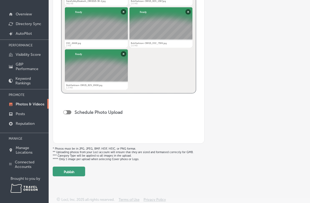
click at [68, 168] on button "Publish" at bounding box center [69, 172] width 32 height 10
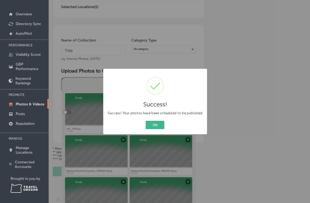
scroll to position [112, 0]
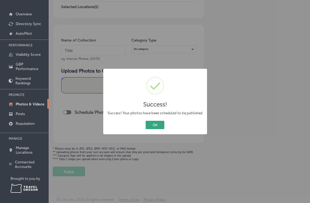
click at [160, 124] on button "OK" at bounding box center [155, 125] width 19 height 8
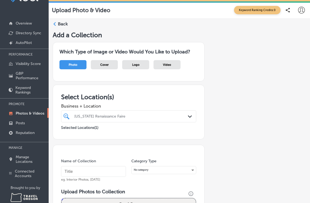
scroll to position [6, 0]
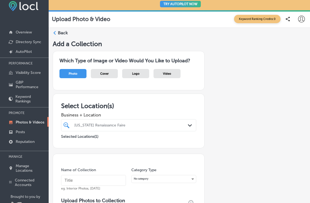
click at [104, 74] on span "Cover" at bounding box center [104, 74] width 8 height 4
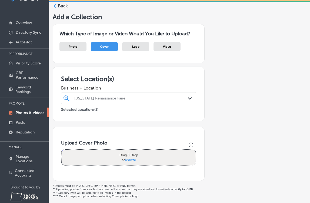
scroll to position [0, 0]
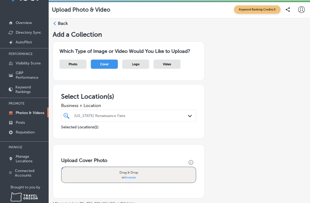
click at [130, 177] on span "browse" at bounding box center [130, 178] width 11 height 4
click at [130, 169] on input "Drag & Drop or browse" at bounding box center [129, 169] width 134 height 2
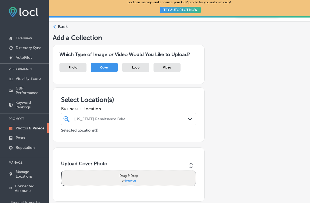
scroll to position [17, 0]
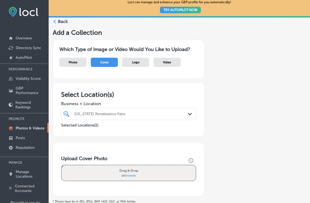
click at [135, 63] on span "Logo" at bounding box center [135, 63] width 7 height 4
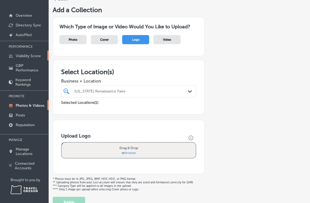
scroll to position [24, 0]
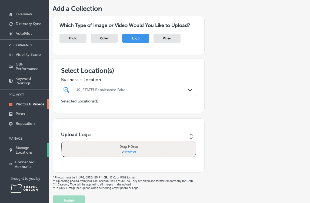
click at [25, 151] on p "Manage Locations" at bounding box center [31, 150] width 30 height 9
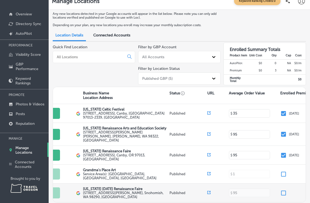
scroll to position [0, 39]
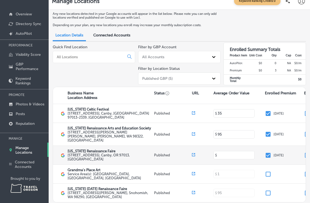
click at [223, 153] on input at bounding box center [234, 155] width 34 height 5
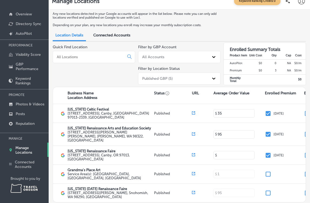
type input "95"
click at [116, 75] on div "Quick Find Location" at bounding box center [94, 66] width 82 height 42
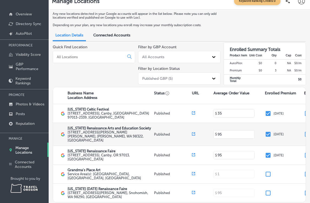
click at [229, 131] on div "$ 95" at bounding box center [233, 135] width 41 height 8
click at [224, 133] on input at bounding box center [234, 134] width 34 height 5
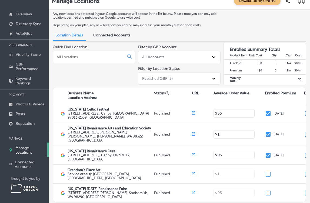
type input "1"
click at [128, 79] on div "Quick Find Location" at bounding box center [94, 66] width 82 height 42
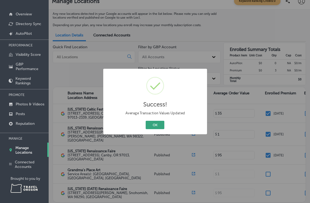
click at [152, 122] on button "OK" at bounding box center [155, 125] width 19 height 8
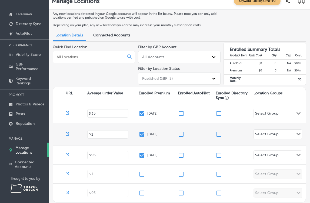
scroll to position [0, 171]
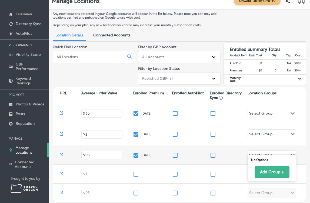
click at [267, 153] on div "Select Group" at bounding box center [260, 156] width 23 height 6
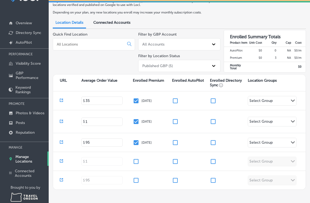
scroll to position [24, 0]
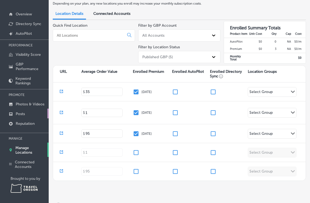
click at [23, 114] on p "Posts" at bounding box center [20, 114] width 9 height 5
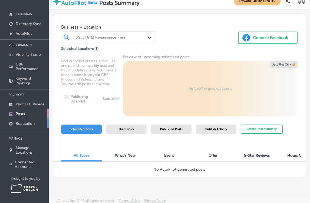
click at [29, 122] on p "Reputation" at bounding box center [25, 124] width 19 height 5
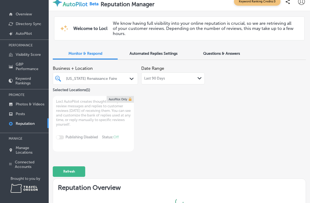
type textarea "x"
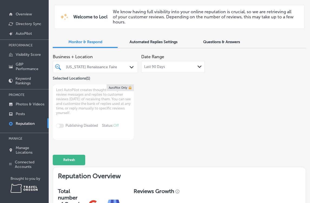
click at [227, 41] on span "Questions & Answers" at bounding box center [221, 42] width 37 height 5
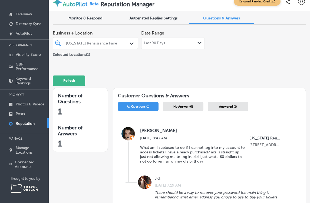
click at [171, 49] on div "Last 90 Days Path Created with Sketch." at bounding box center [173, 43] width 64 height 12
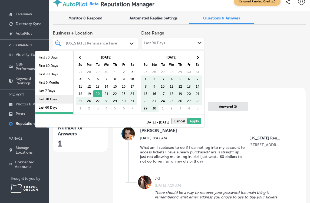
scroll to position [31, 0]
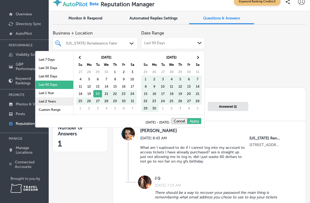
click at [54, 101] on li "Last 2 Years" at bounding box center [54, 102] width 38 height 8
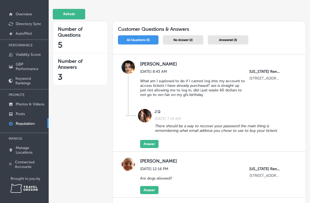
scroll to position [68, 0]
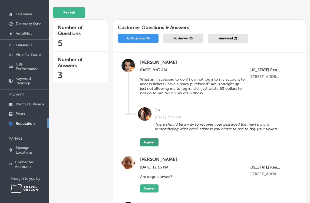
click at [151, 142] on button "Answer" at bounding box center [149, 143] width 18 height 8
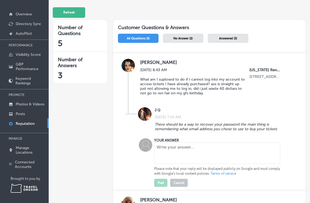
click at [192, 153] on textarea at bounding box center [217, 154] width 126 height 22
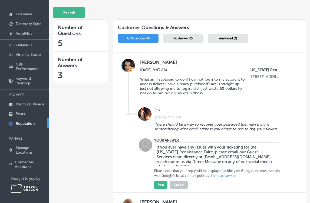
drag, startPoint x: 272, startPoint y: 163, endPoint x: 192, endPoint y: 163, distance: 80.0
click at [192, 163] on textarea "If you ever have any issues with your ticketing for the [US_STATE] Renaissance …" at bounding box center [217, 155] width 126 height 24
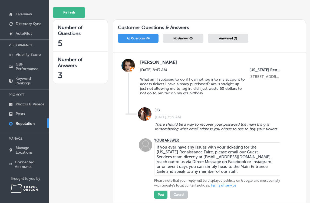
click at [236, 162] on textarea "If you ever have any issues with your ticketing for the [US_STATE] Renaissance …" at bounding box center [217, 160] width 126 height 34
click at [229, 157] on textarea "If you ever have any issues with your ticketing for the [US_STATE] Renaissance …" at bounding box center [217, 160] width 126 height 34
click at [236, 162] on textarea "If you ever have any issues with your ticketing for the [US_STATE] Renaissance …" at bounding box center [217, 160] width 126 height 34
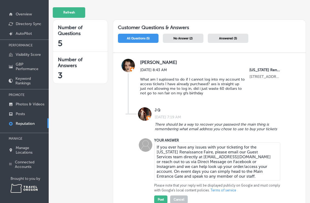
scroll to position [82, 0]
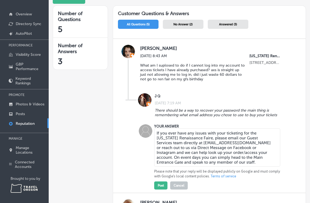
click at [204, 163] on textarea "If you ever have any issues with your ticketing for the [US_STATE] Renaissance …" at bounding box center [217, 148] width 126 height 38
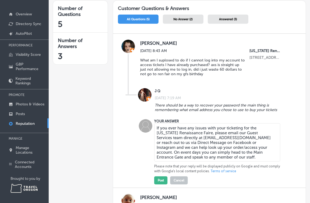
scroll to position [90, 0]
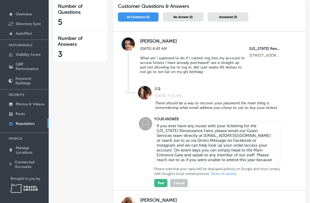
drag, startPoint x: 237, startPoint y: 160, endPoint x: 197, endPoint y: 156, distance: 40.2
click at [197, 156] on textarea "If you ever have any issues with your ticketing for the [US_STATE] Renaissance …" at bounding box center [217, 142] width 126 height 43
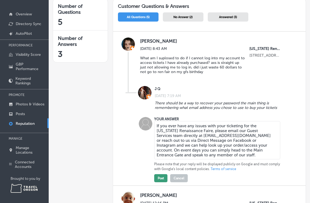
type textarea "If you ever have any issues with your ticketing for the [US_STATE] Renaissance …"
click at [161, 180] on button "Post" at bounding box center [160, 179] width 13 height 8
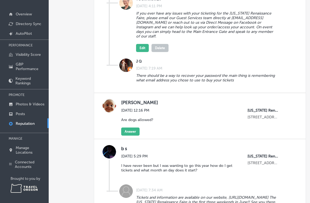
scroll to position [180, 0]
